Goal: Information Seeking & Learning: Understand process/instructions

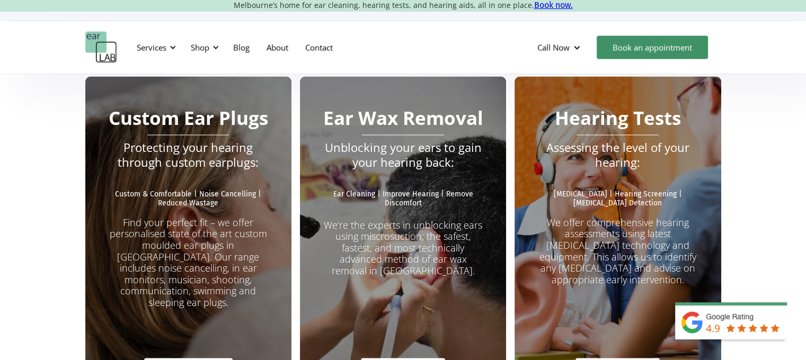
scroll to position [1846, 0]
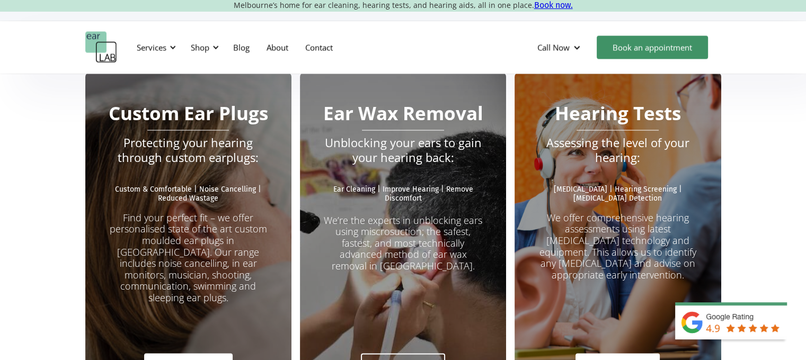
click at [424, 353] on link "Find out how" at bounding box center [403, 365] width 84 height 25
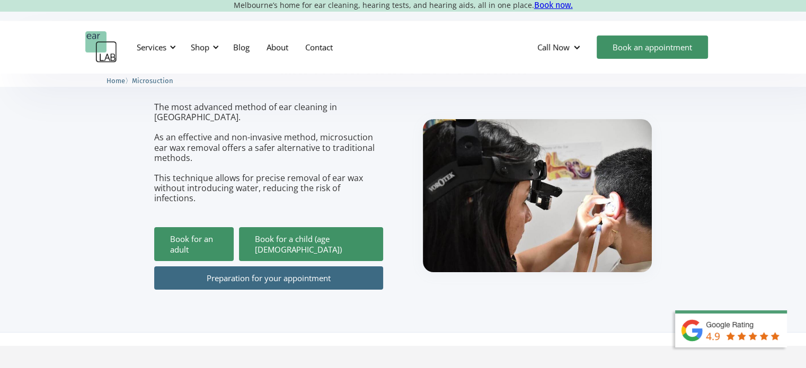
scroll to position [115, 0]
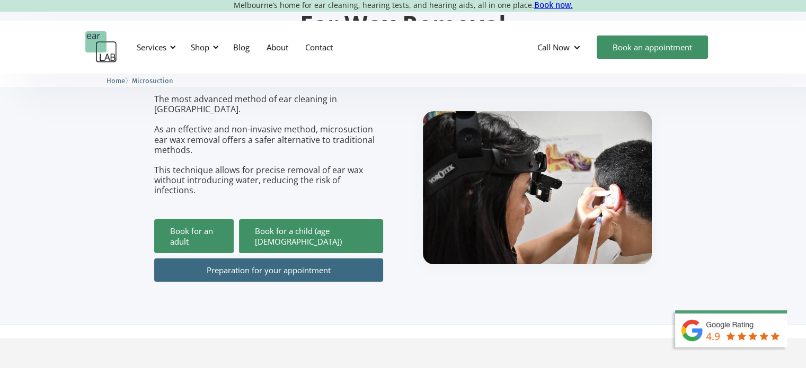
click at [229, 259] on link "Preparation for your appointment" at bounding box center [268, 270] width 229 height 23
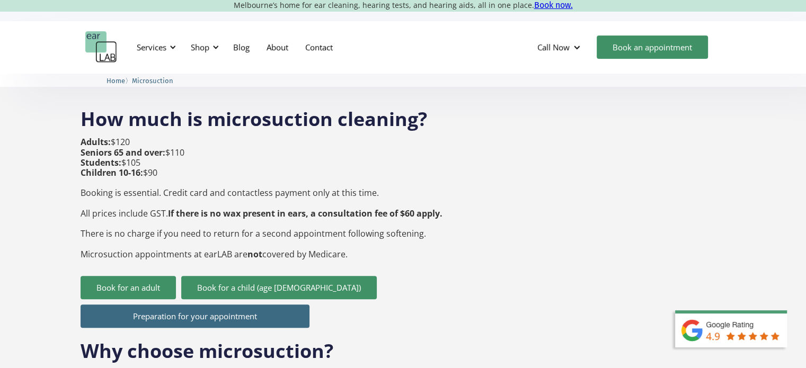
scroll to position [396, 0]
